Goal: Task Accomplishment & Management: Use online tool/utility

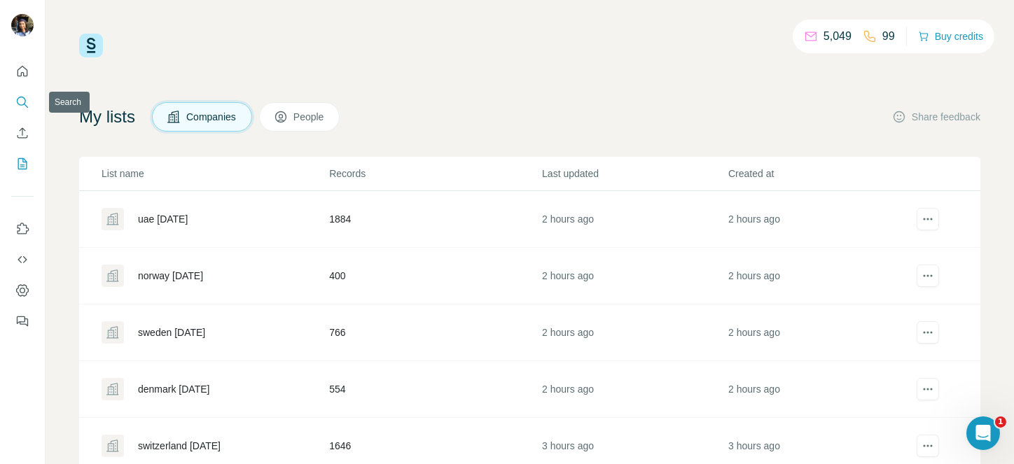
click at [15, 97] on icon "Search" at bounding box center [22, 102] width 14 height 14
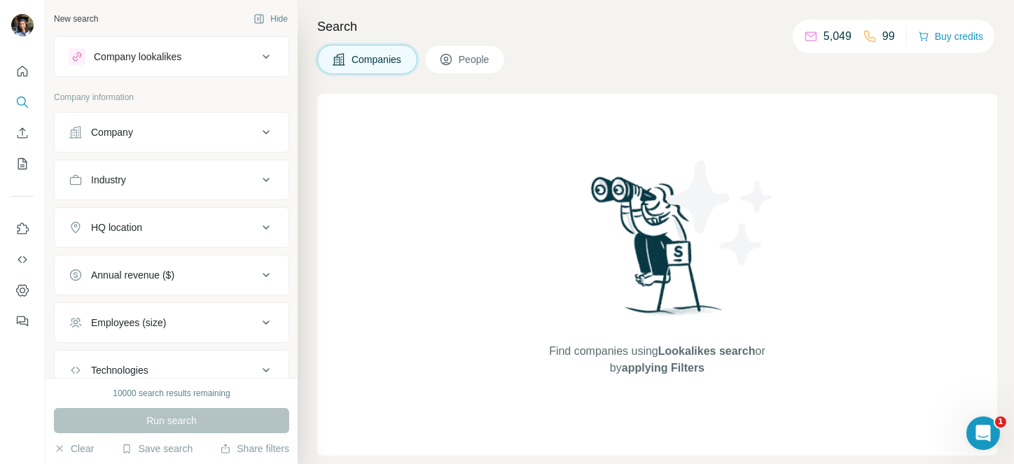
click at [190, 187] on button "Industry" at bounding box center [172, 180] width 234 height 34
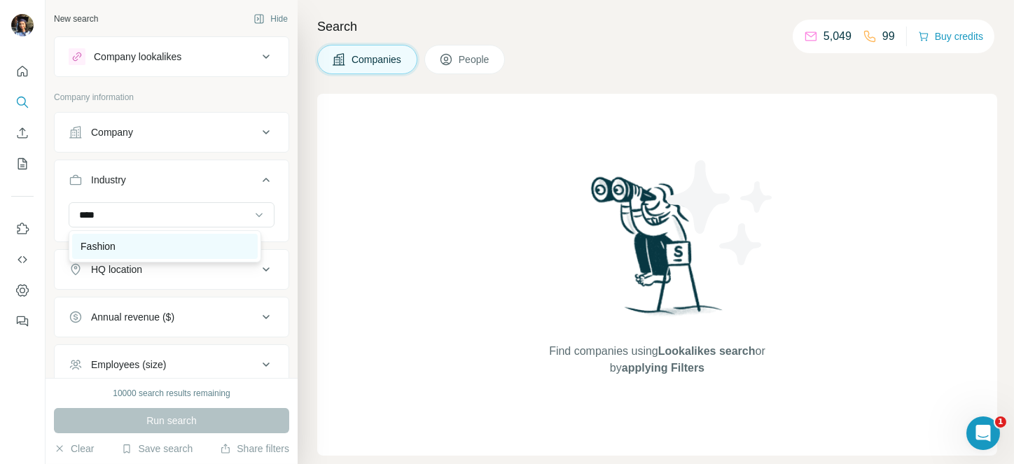
type input "****"
click at [113, 245] on p "Fashion" at bounding box center [98, 246] width 35 height 14
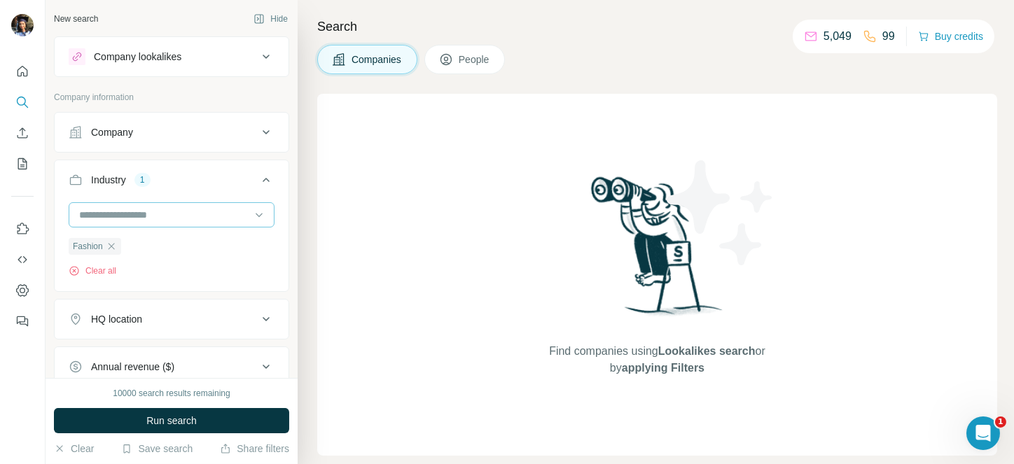
click at [136, 216] on input at bounding box center [164, 214] width 173 height 15
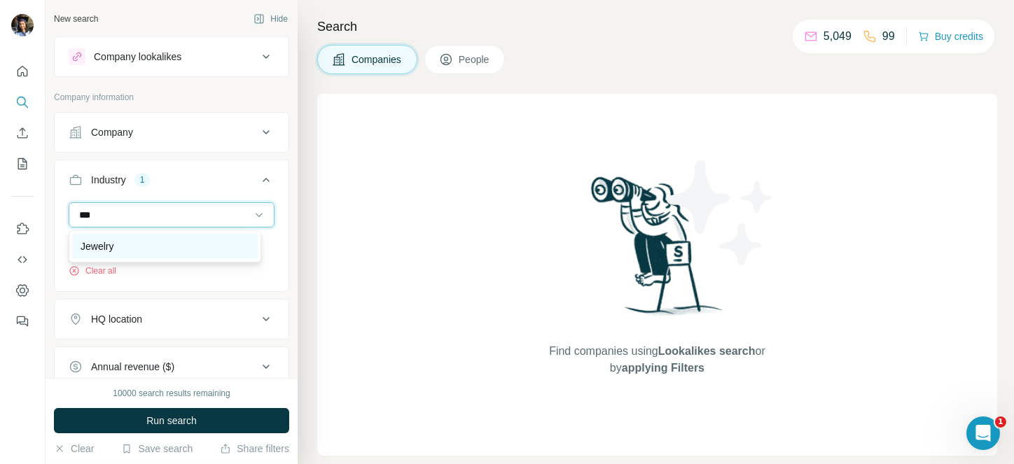
type input "***"
click at [109, 235] on div "Jewelry" at bounding box center [165, 246] width 186 height 25
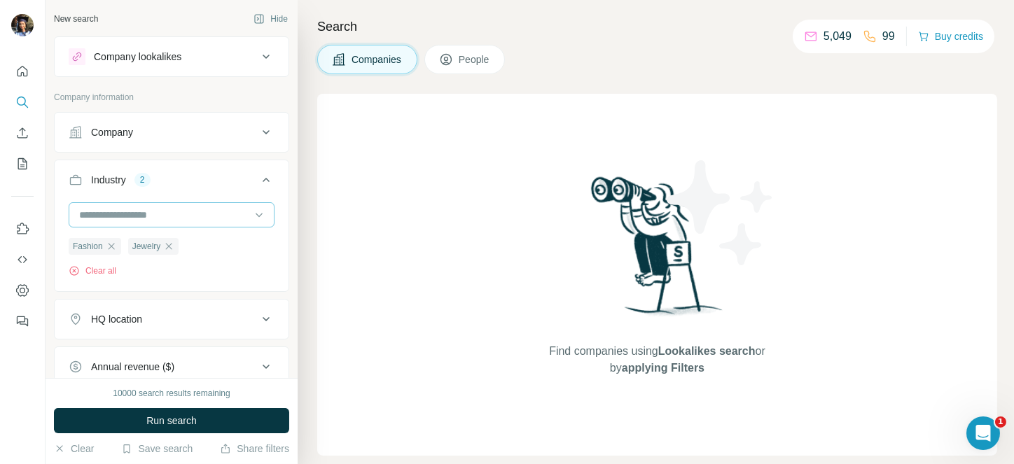
click at [132, 214] on input at bounding box center [164, 214] width 173 height 15
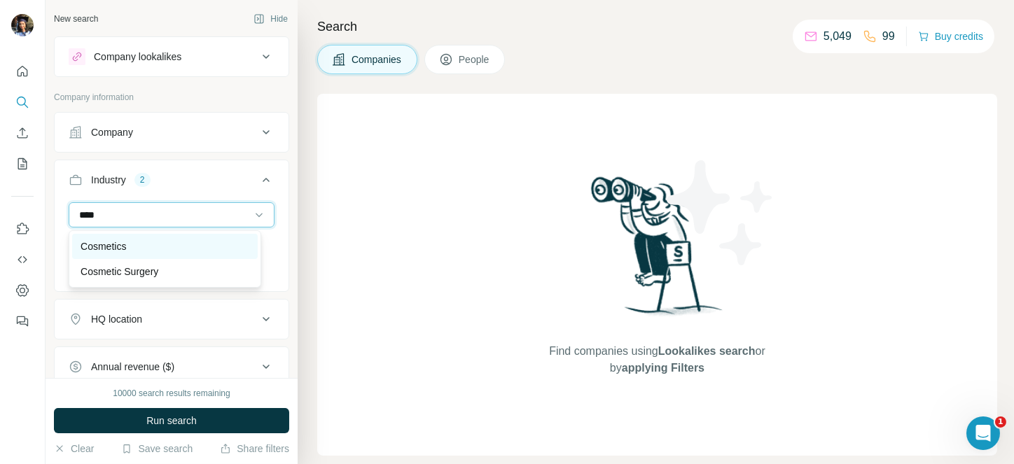
type input "****"
click at [102, 244] on p "Cosmetics" at bounding box center [104, 246] width 46 height 14
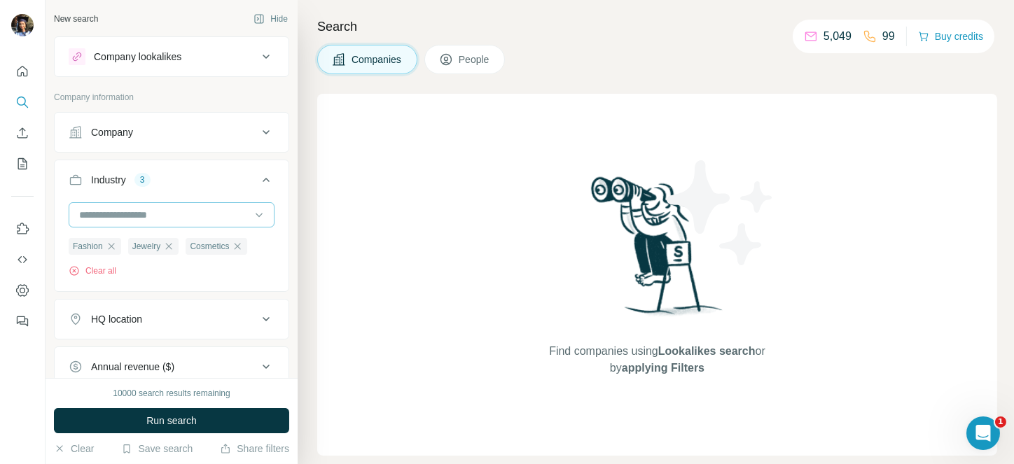
click at [122, 224] on div at bounding box center [164, 215] width 173 height 24
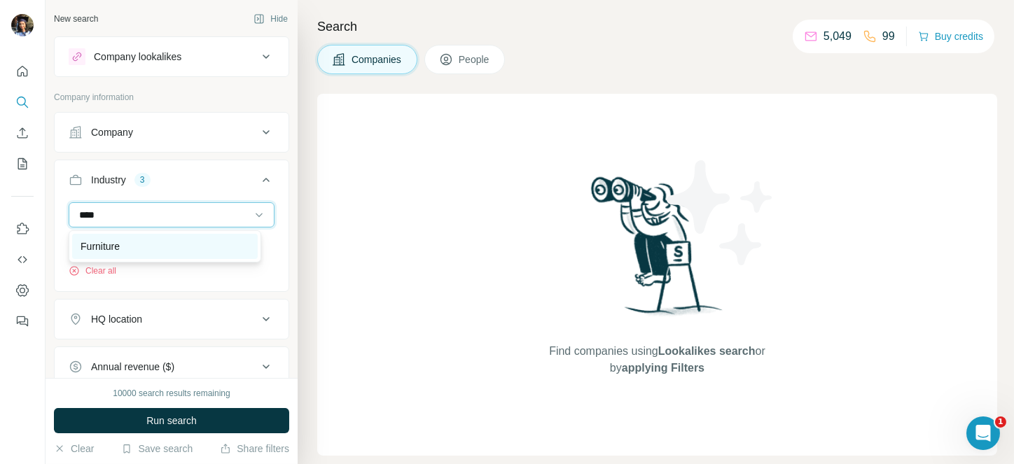
type input "****"
click at [113, 239] on p "Furniture" at bounding box center [100, 246] width 39 height 14
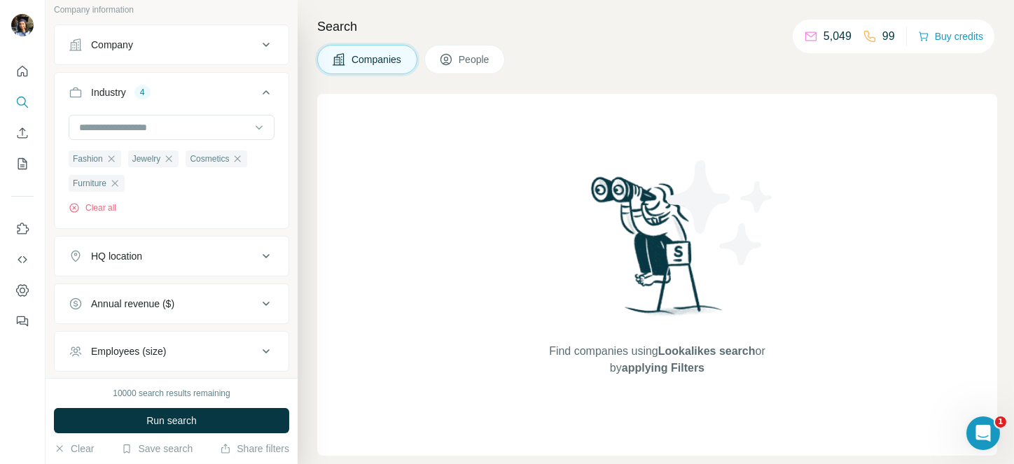
scroll to position [88, 0]
click at [154, 265] on button "HQ location" at bounding box center [172, 256] width 234 height 34
click at [107, 286] on input "text" at bounding box center [172, 290] width 206 height 25
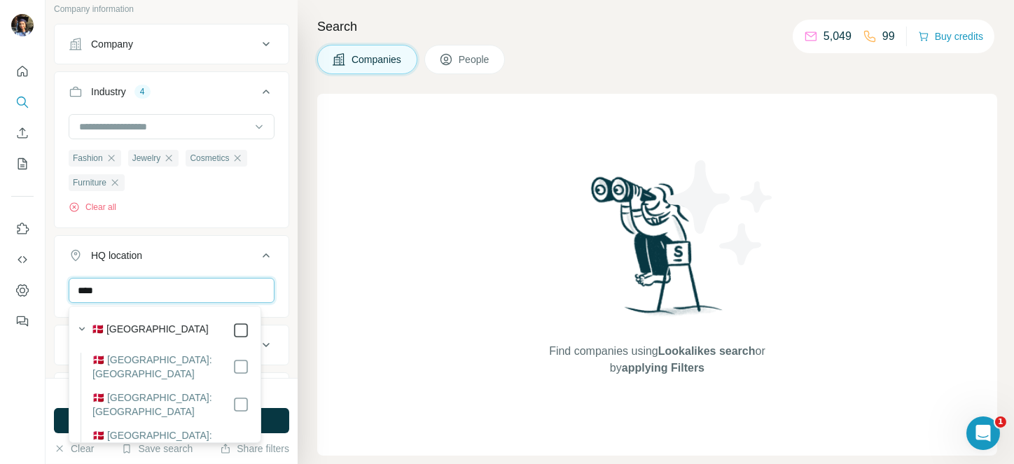
type input "****"
click at [258, 257] on icon at bounding box center [266, 255] width 17 height 17
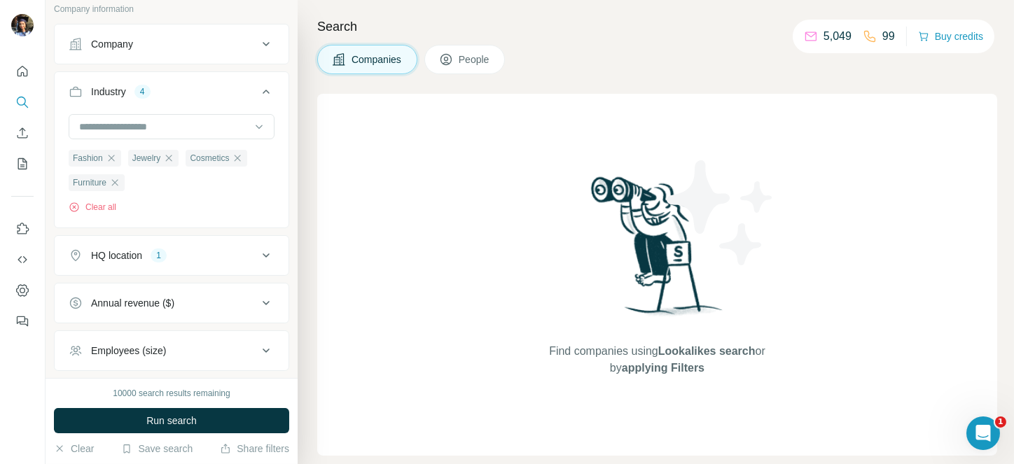
click at [196, 253] on div "HQ location 1" at bounding box center [163, 256] width 189 height 14
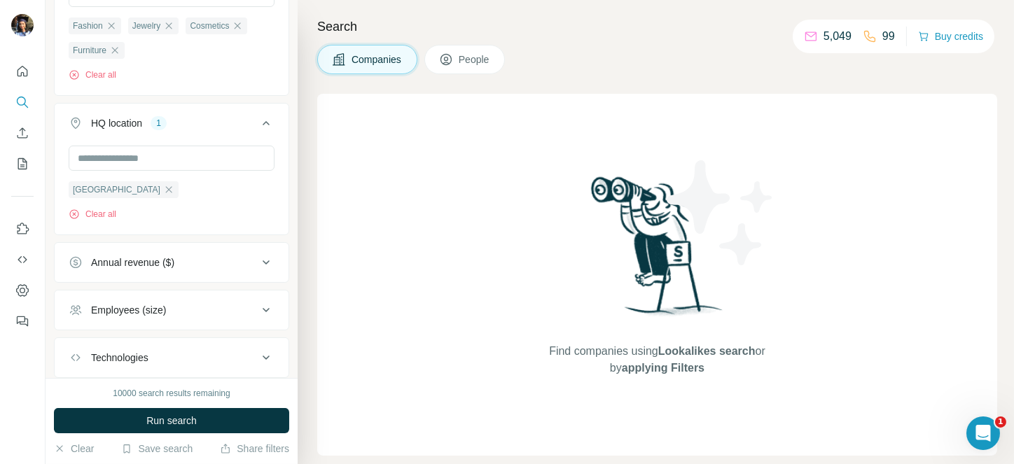
scroll to position [221, 0]
click at [174, 267] on div "Annual revenue ($)" at bounding box center [132, 262] width 83 height 14
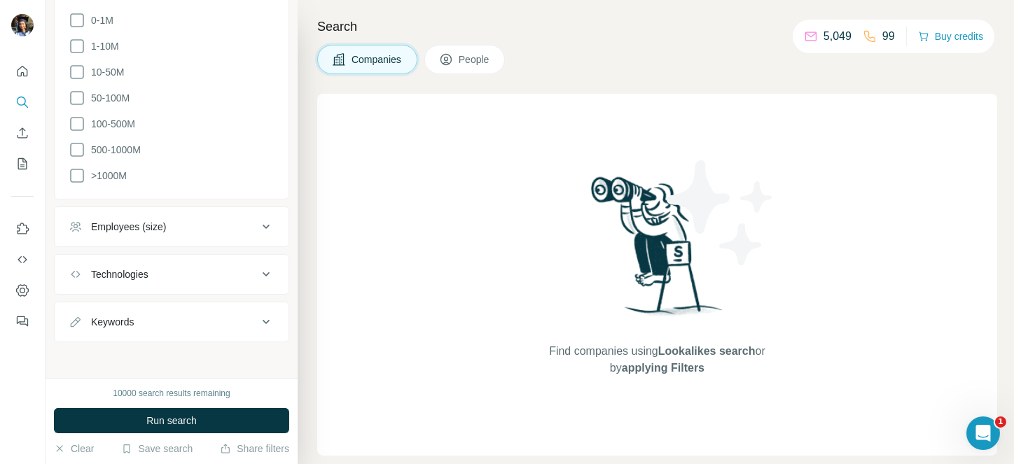
scroll to position [311, 0]
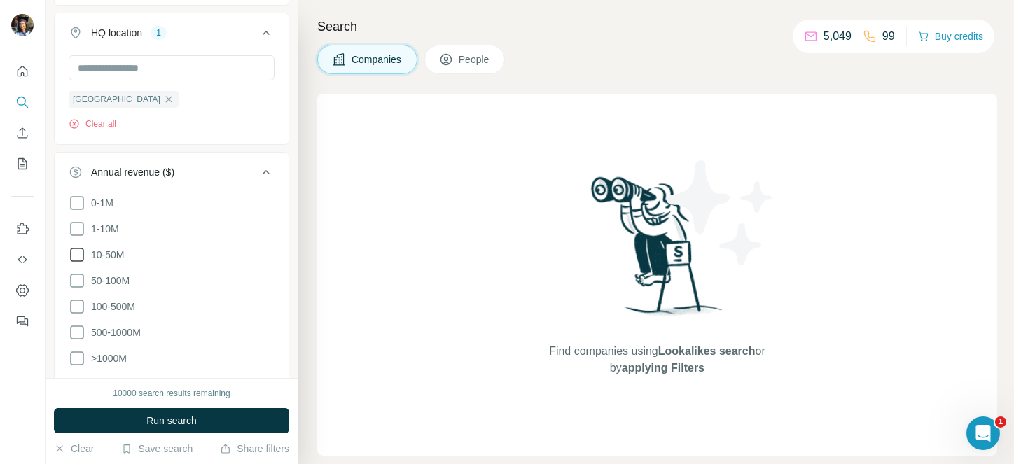
click at [115, 262] on label "10-50M" at bounding box center [96, 254] width 55 height 17
click at [106, 236] on label "1-10M" at bounding box center [94, 229] width 50 height 17
click at [107, 197] on span "0-1M" at bounding box center [99, 203] width 28 height 14
click at [108, 284] on span "50-100M" at bounding box center [107, 281] width 44 height 14
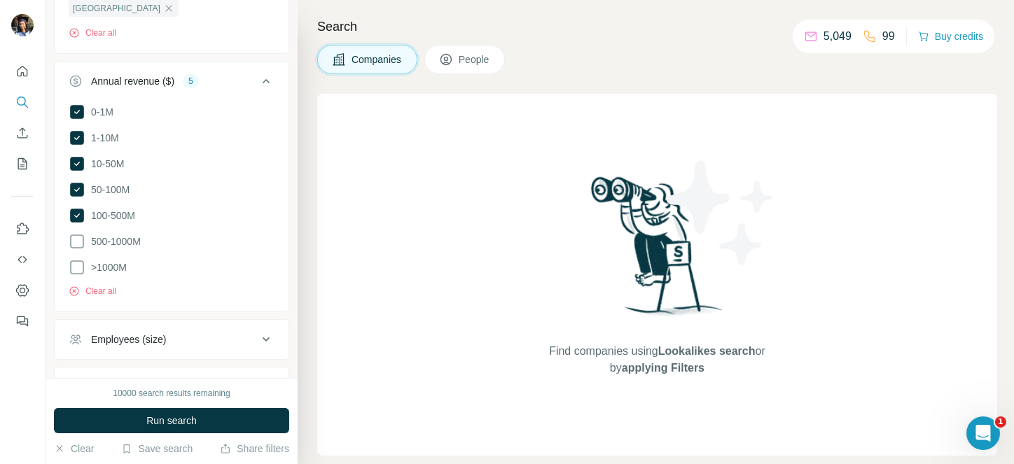
scroll to position [410, 0]
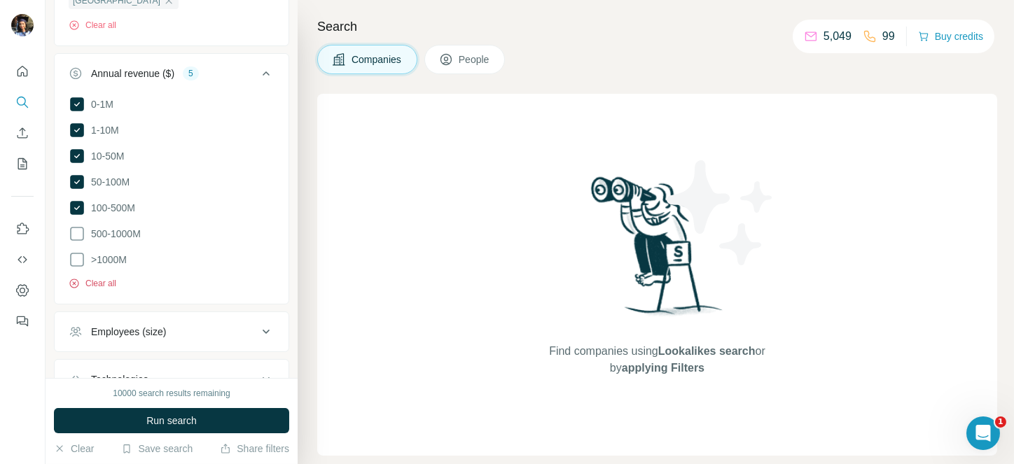
click at [100, 277] on button "Clear all" at bounding box center [93, 283] width 48 height 13
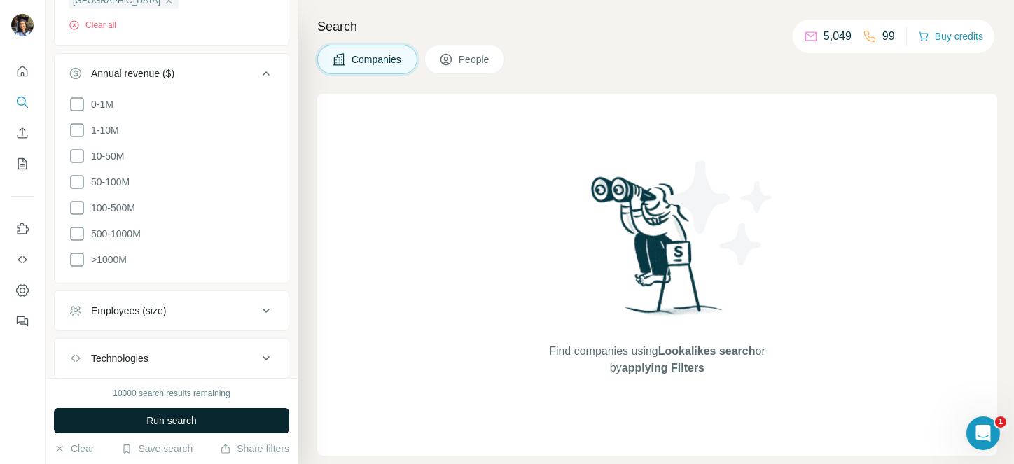
click at [165, 419] on span "Run search" at bounding box center [171, 421] width 50 height 14
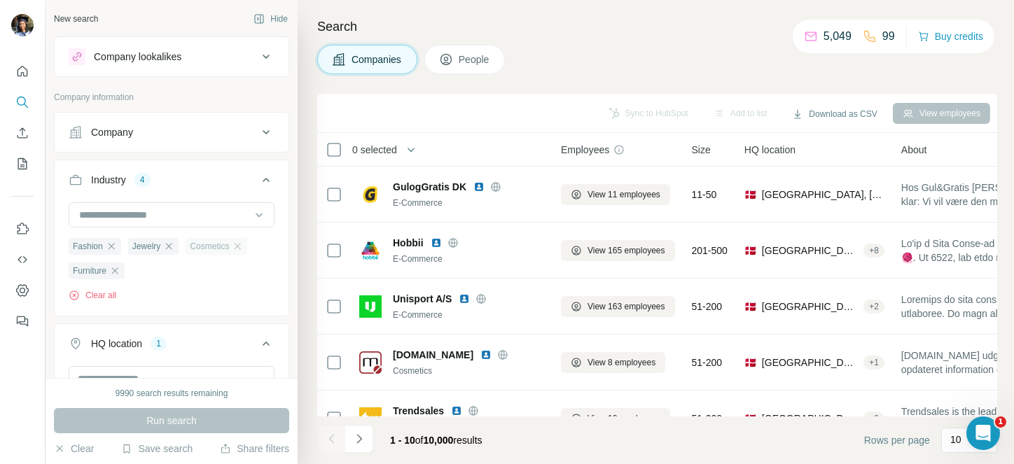
click at [235, 253] on div "Cosmetics" at bounding box center [217, 246] width 62 height 17
click at [172, 245] on icon "button" at bounding box center [168, 246] width 11 height 11
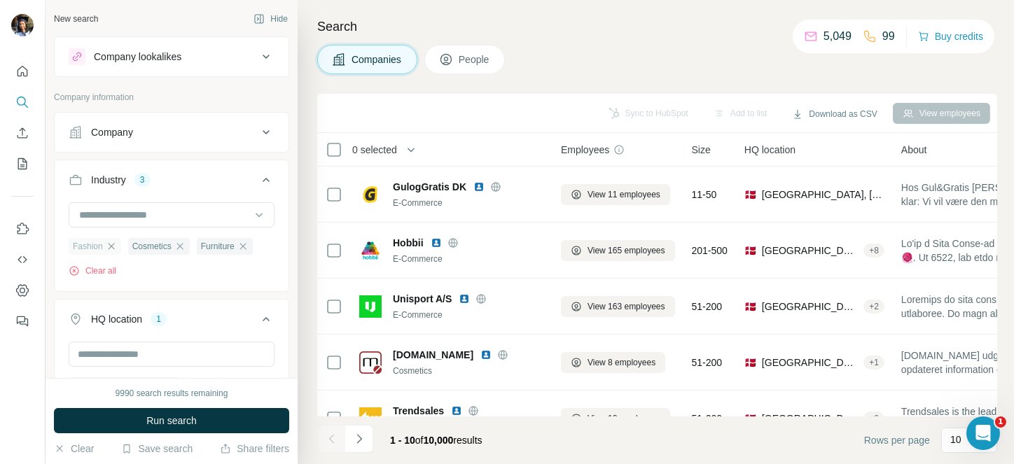
click at [113, 246] on icon "button" at bounding box center [111, 246] width 11 height 11
click at [183, 242] on icon "button" at bounding box center [183, 246] width 11 height 11
click at [120, 251] on icon "button" at bounding box center [120, 246] width 11 height 11
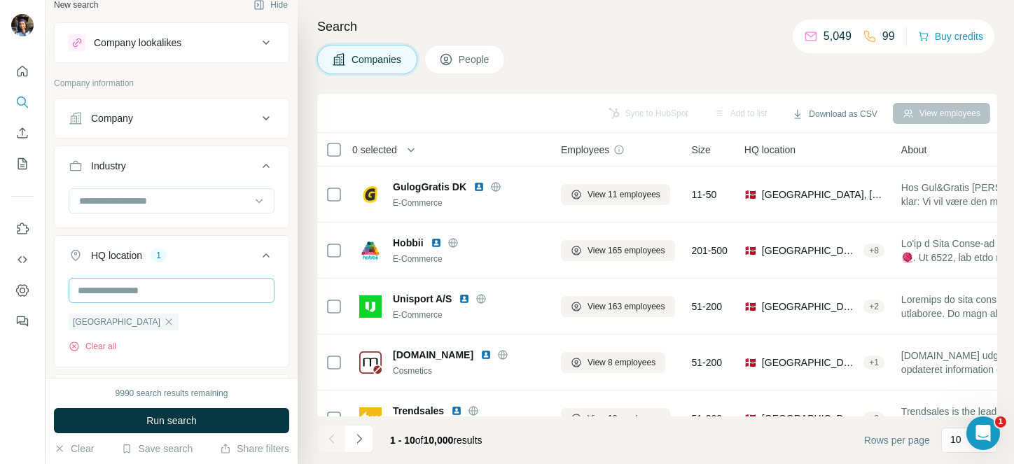
scroll to position [25, 0]
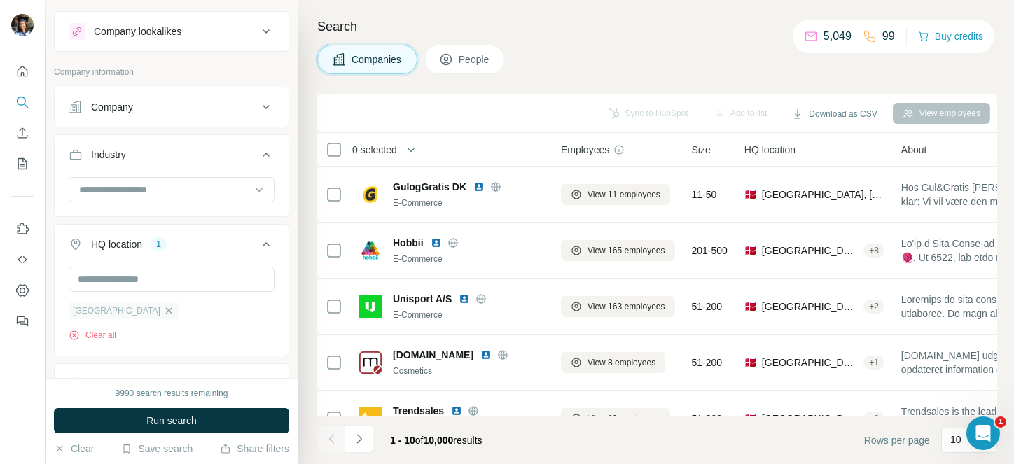
click at [163, 313] on icon "button" at bounding box center [168, 310] width 11 height 11
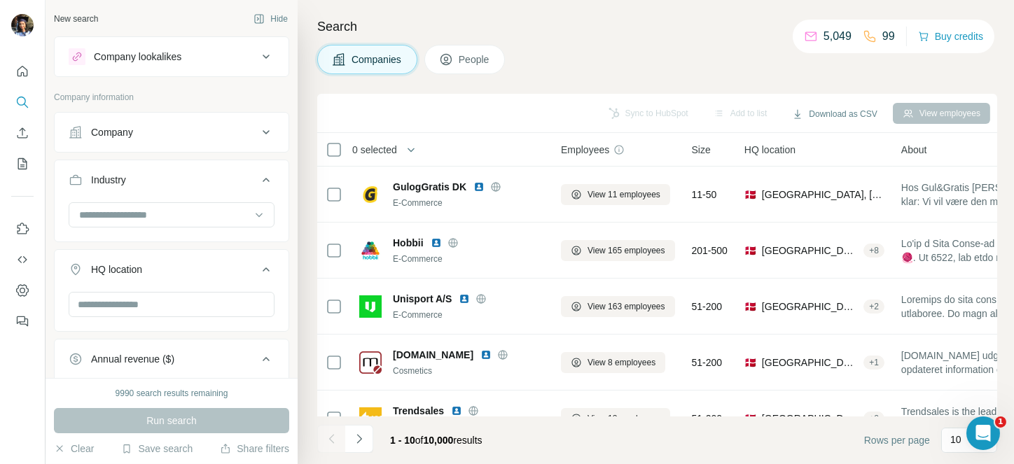
click at [213, 131] on div "Company" at bounding box center [163, 132] width 189 height 14
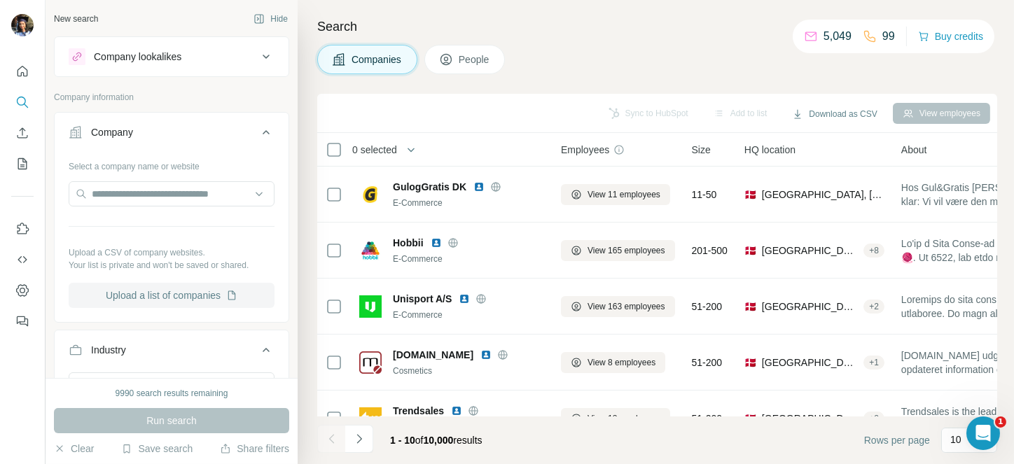
click at [174, 300] on button "Upload a list of companies" at bounding box center [172, 295] width 206 height 25
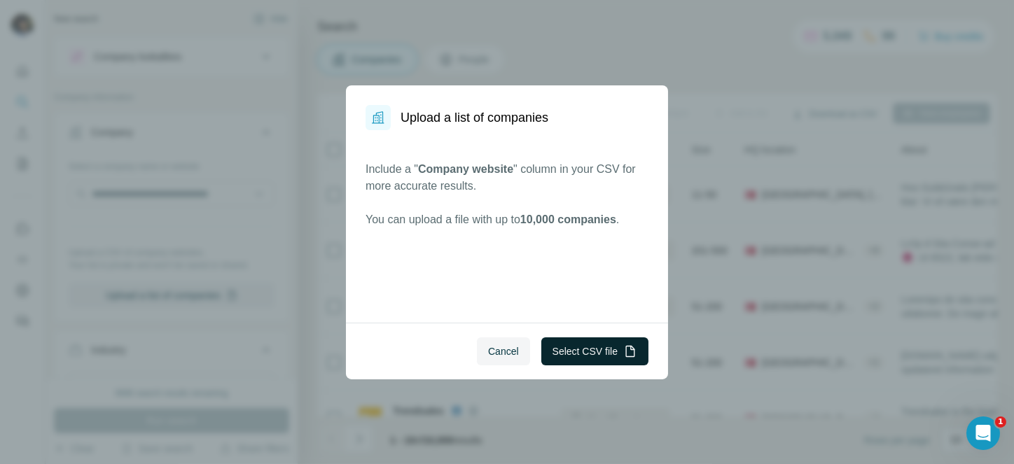
click at [573, 354] on button "Select CSV file" at bounding box center [594, 351] width 107 height 28
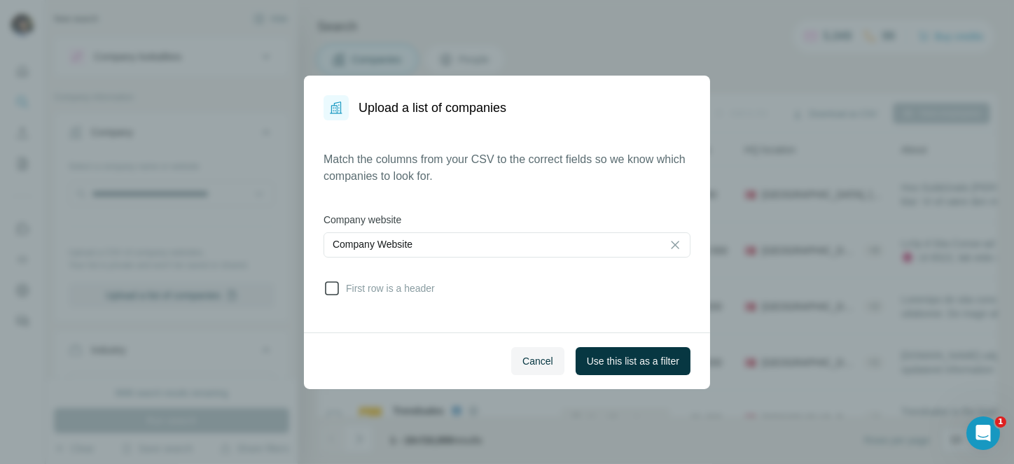
click at [330, 289] on icon at bounding box center [331, 288] width 17 height 17
click at [608, 348] on button "Use this list as a filter" at bounding box center [632, 361] width 115 height 28
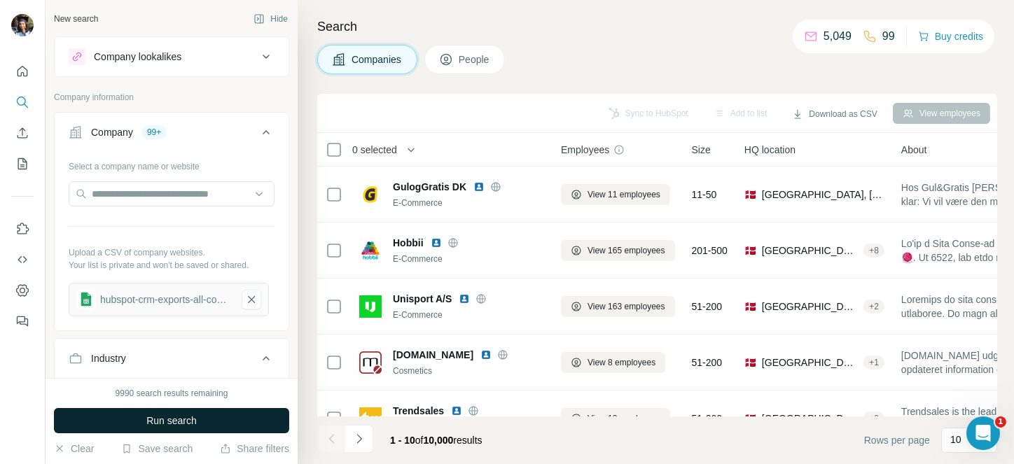
click at [178, 421] on span "Run search" at bounding box center [171, 421] width 50 height 14
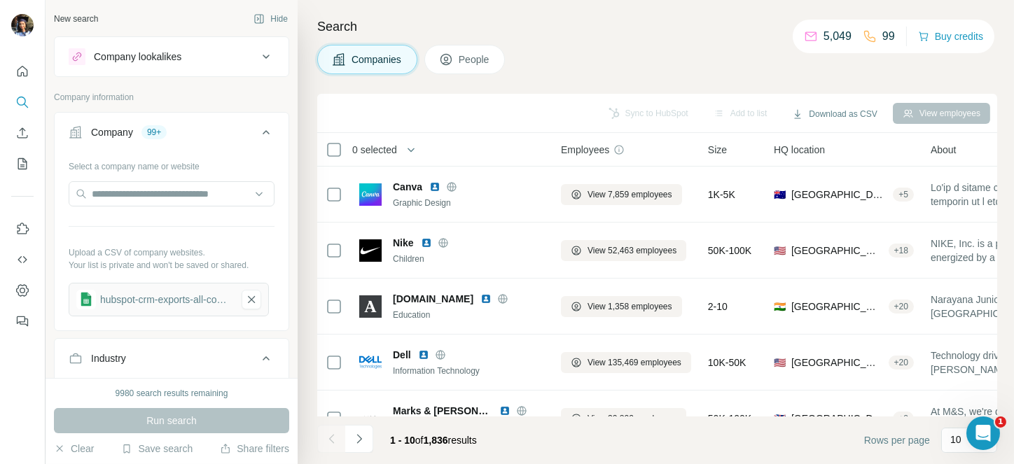
click at [386, 155] on span "0 selected" at bounding box center [374, 150] width 45 height 14
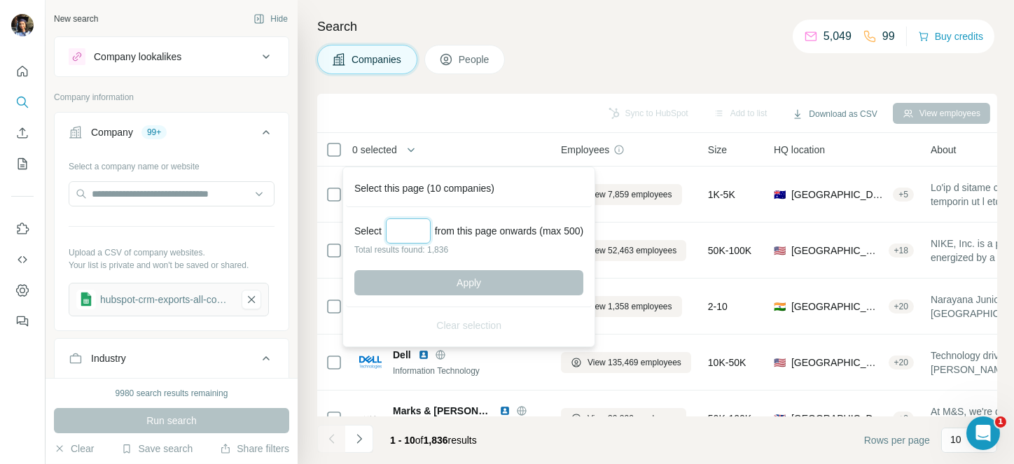
click at [394, 235] on input "Select a number (up to 500)" at bounding box center [408, 230] width 45 height 25
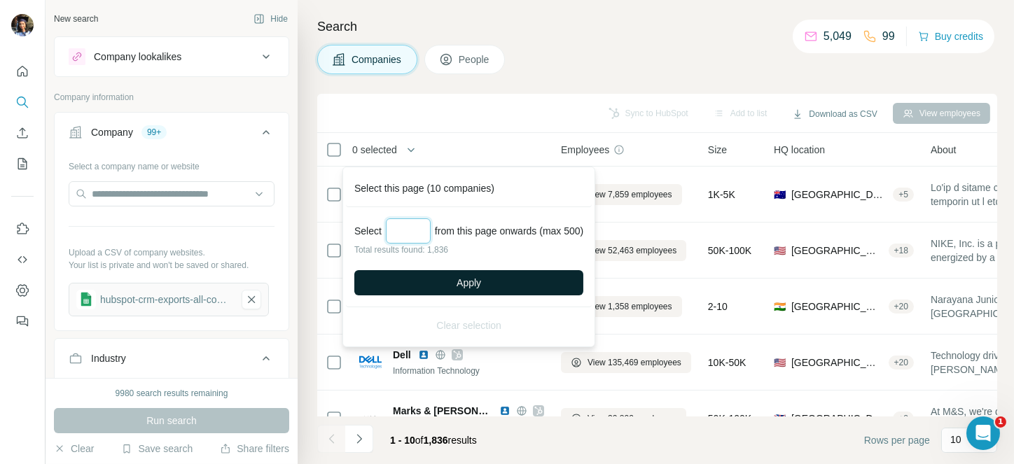
type input "***"
click at [467, 280] on span "Apply" at bounding box center [468, 283] width 25 height 14
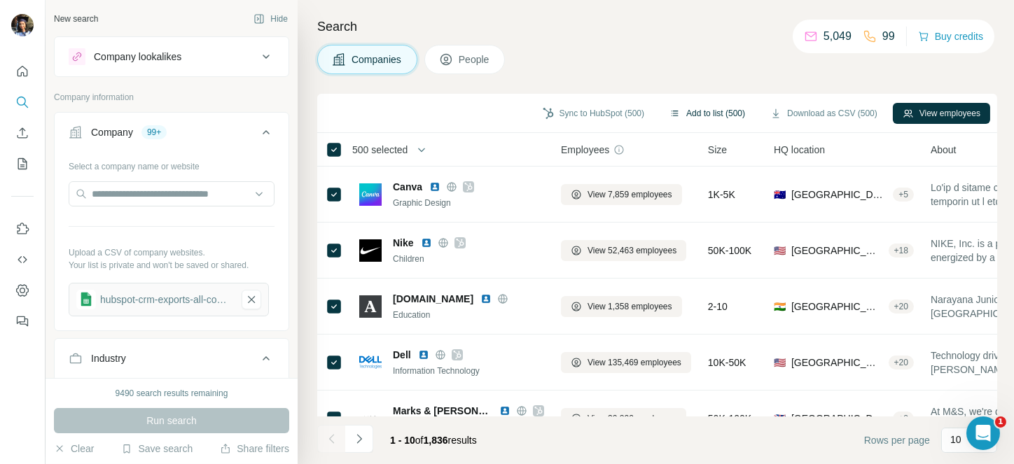
click at [699, 105] on button "Add to list (500)" at bounding box center [706, 113] width 95 height 21
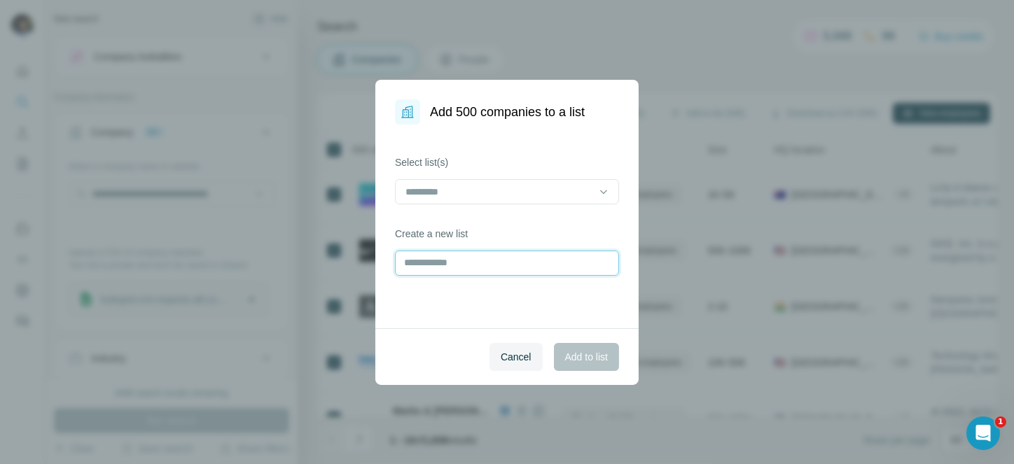
click at [512, 274] on input "text" at bounding box center [507, 263] width 224 height 25
type input "**********"
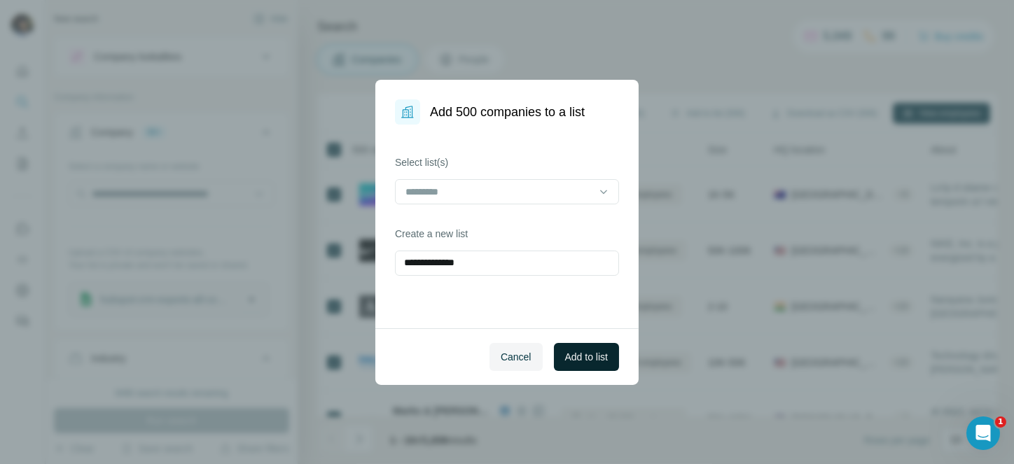
click at [587, 355] on span "Add to list" at bounding box center [586, 357] width 43 height 14
